Goal: Task Accomplishment & Management: Manage account settings

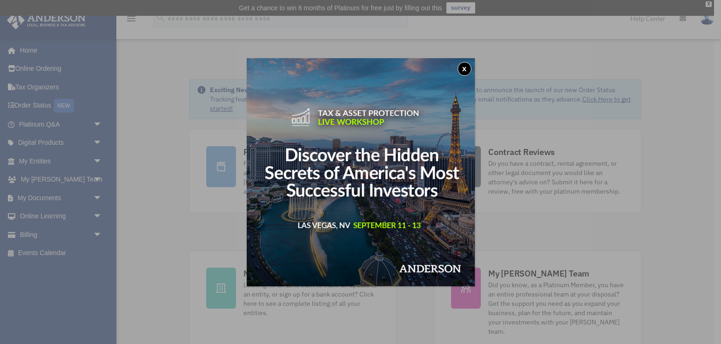
click at [693, 114] on div "x" at bounding box center [360, 172] width 721 height 344
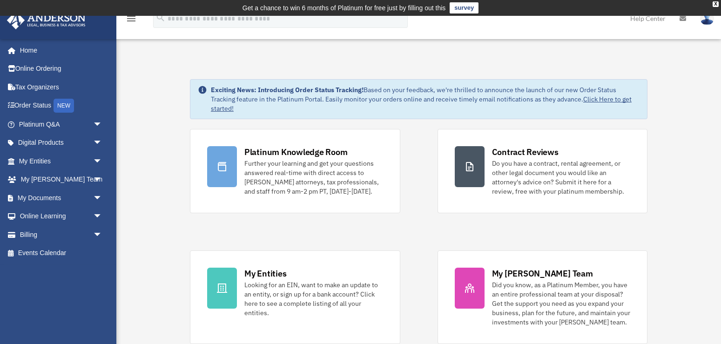
click at [651, 19] on link "Help Center" at bounding box center [647, 18] width 49 height 37
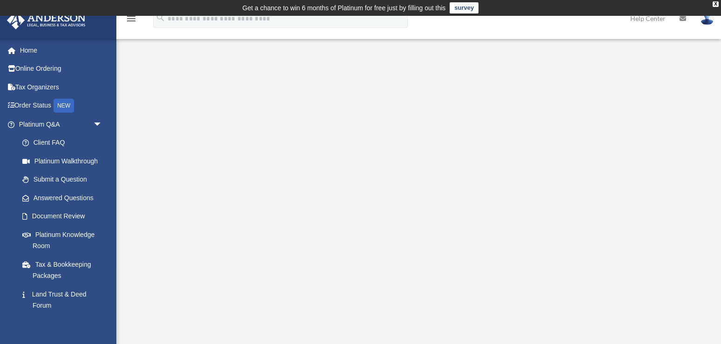
click at [704, 20] on img at bounding box center [707, 18] width 14 height 13
click at [693, 71] on div "Platinum Walkthrough date_range Published on Last updated January 6, 2025 July …" at bounding box center [418, 229] width 584 height 336
click at [684, 20] on icon at bounding box center [682, 18] width 7 height 7
click at [654, 19] on link "Help Center" at bounding box center [647, 18] width 49 height 37
click at [28, 50] on link "Home" at bounding box center [62, 50] width 110 height 19
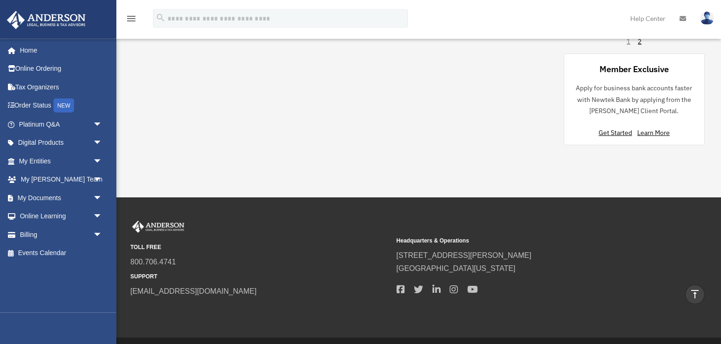
scroll to position [767, 0]
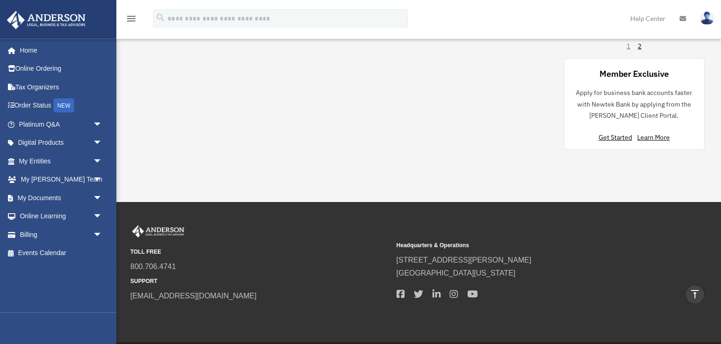
click at [151, 283] on small "SUPPORT" at bounding box center [260, 281] width 260 height 10
click at [39, 50] on link "Home" at bounding box center [62, 50] width 110 height 19
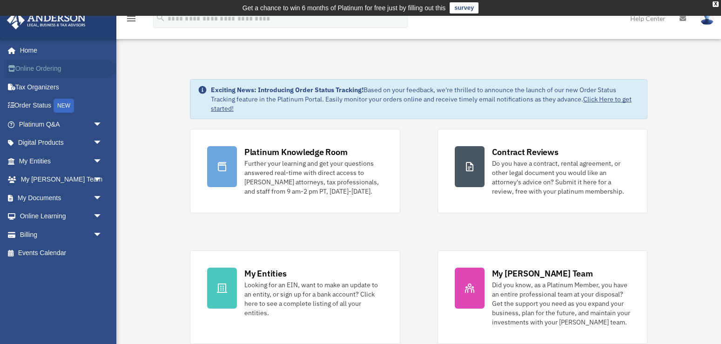
click at [36, 71] on link "Online Ordering" at bounding box center [62, 69] width 110 height 19
click at [37, 141] on link "Digital Products arrow_drop_down" at bounding box center [62, 143] width 110 height 19
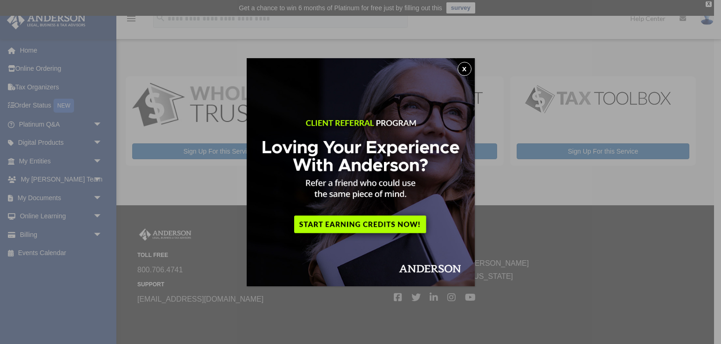
click at [467, 68] on button "x" at bounding box center [464, 69] width 14 height 14
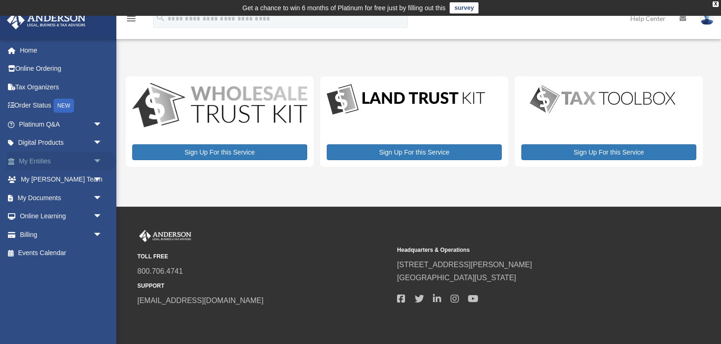
click at [49, 160] on link "My Entities arrow_drop_down" at bounding box center [62, 161] width 110 height 19
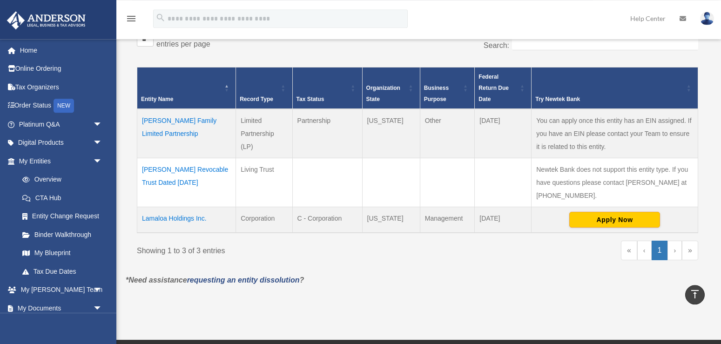
scroll to position [184, 0]
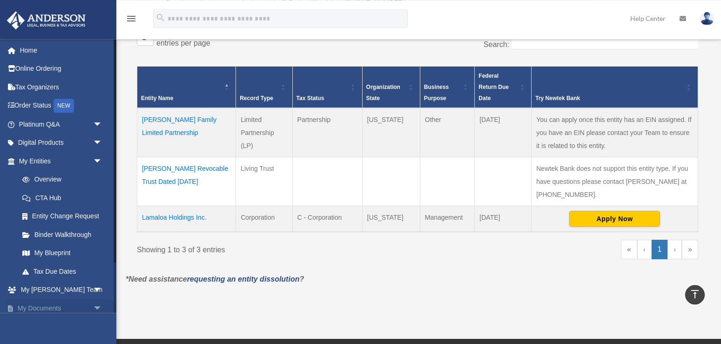
click at [51, 308] on link "My Documents arrow_drop_down" at bounding box center [62, 308] width 110 height 19
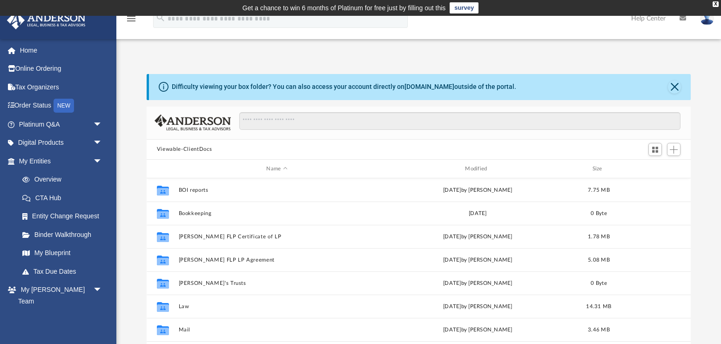
click at [708, 21] on img at bounding box center [707, 18] width 14 height 13
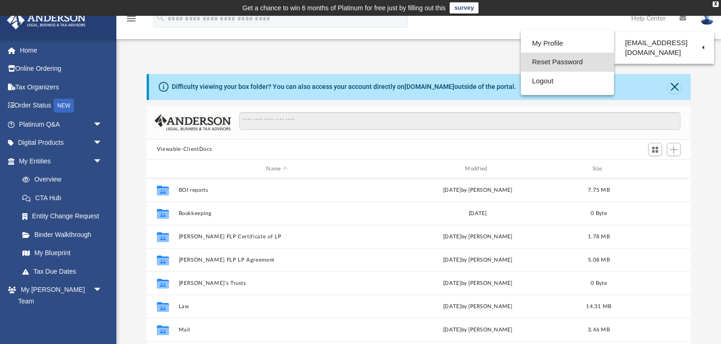
click at [544, 63] on link "Reset Password" at bounding box center [567, 62] width 93 height 19
